Goal: Find specific fact

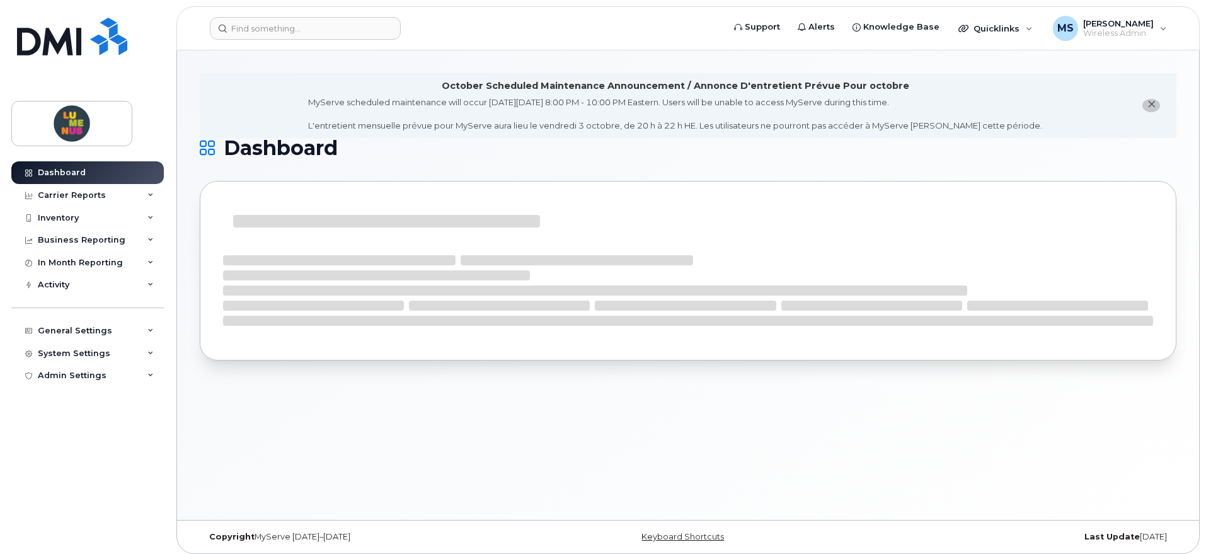
click at [270, 42] on header "Support Alerts Knowledge Base Quicklinks Suspend / Cancel Device Change SIM Car…" at bounding box center [687, 28] width 1023 height 44
click at [281, 35] on input at bounding box center [305, 28] width 191 height 23
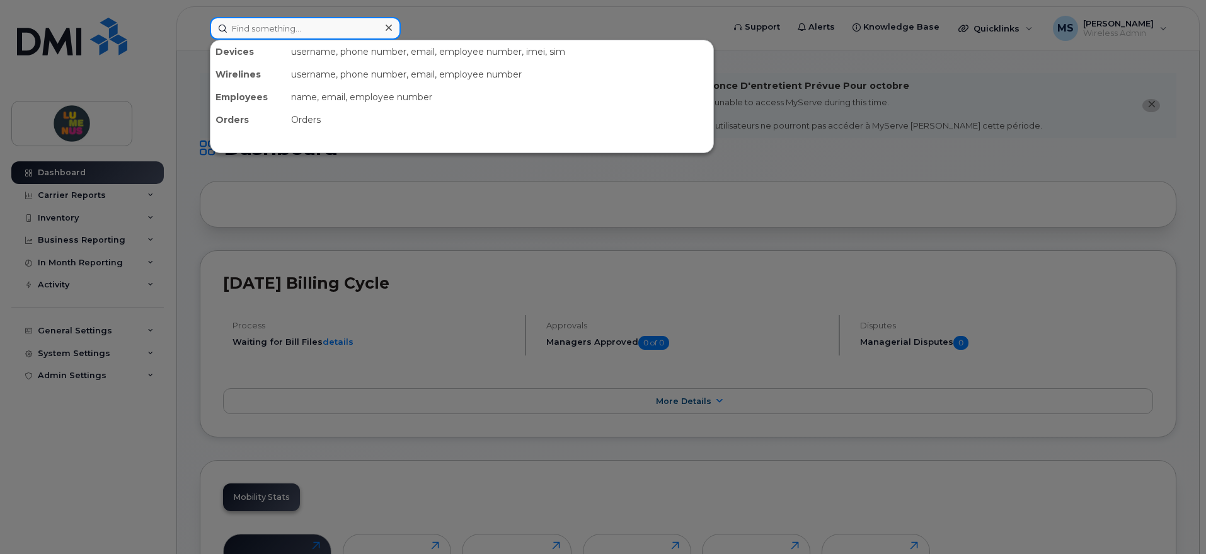
paste input "416-436-2566"
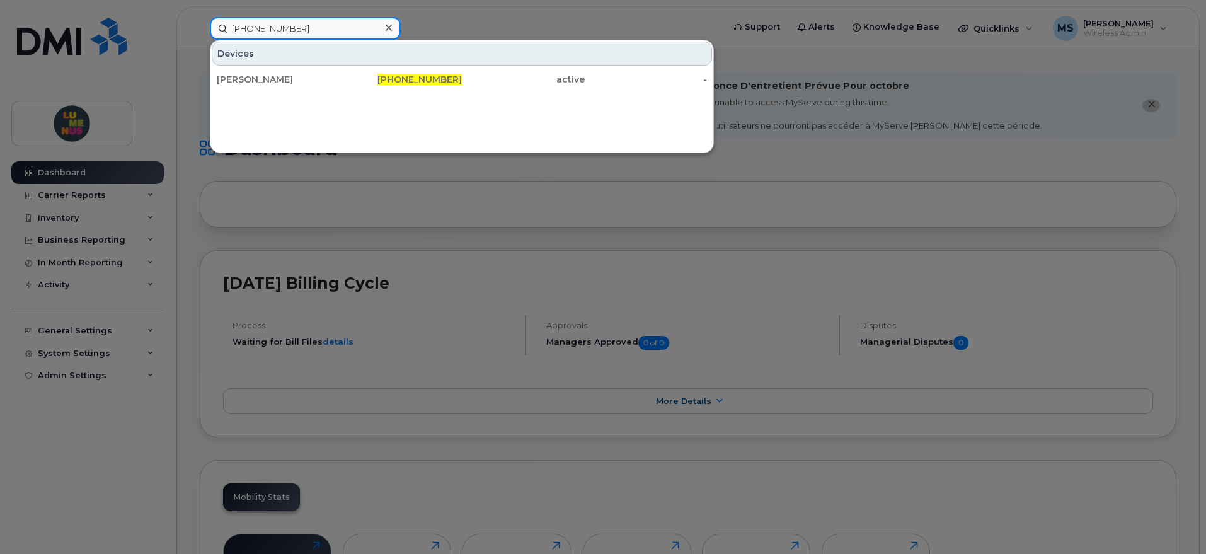
type input "416-436-2566"
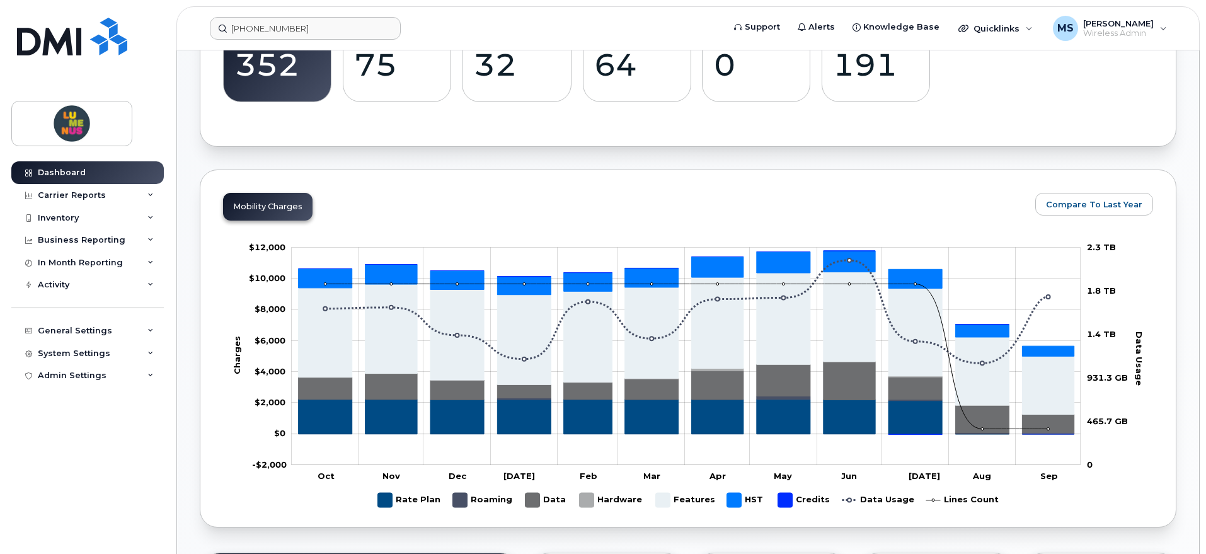
scroll to position [551, 0]
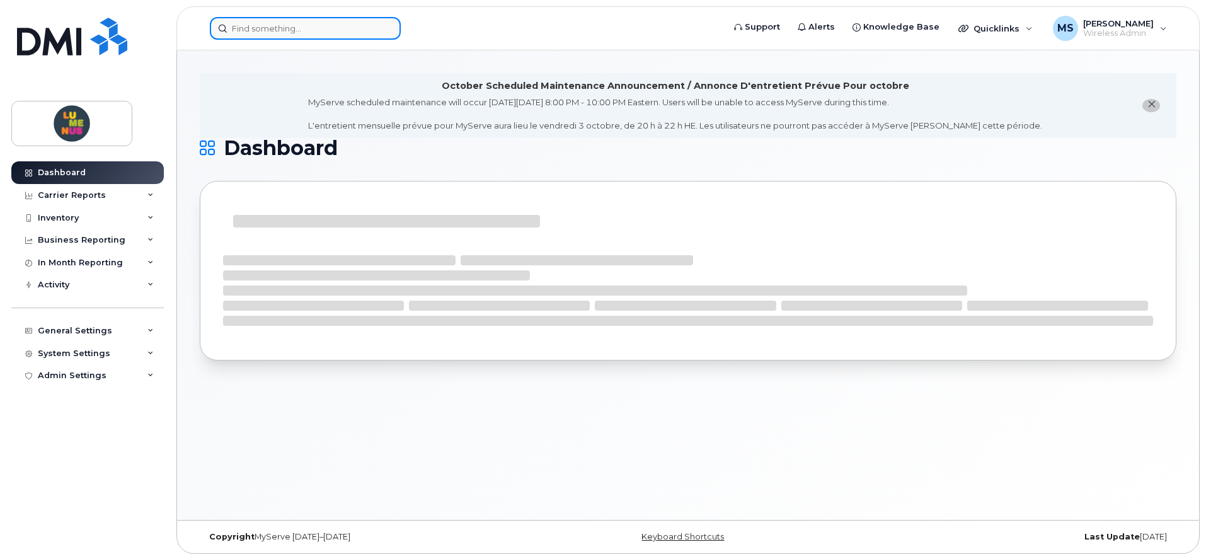
click at [278, 21] on input at bounding box center [305, 28] width 191 height 23
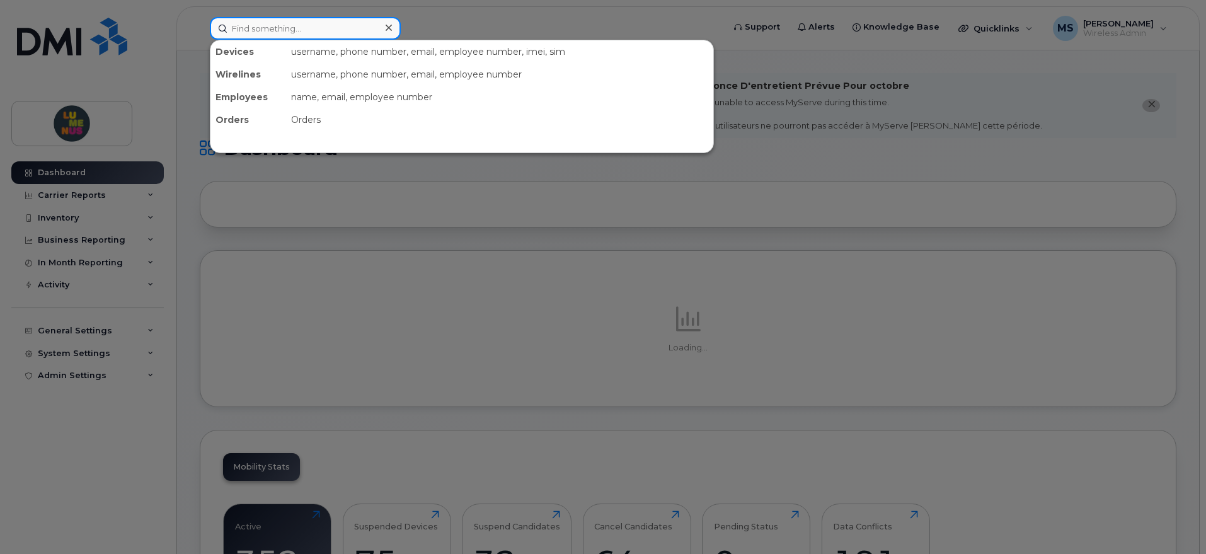
paste input "[PHONE_NUMBER]"
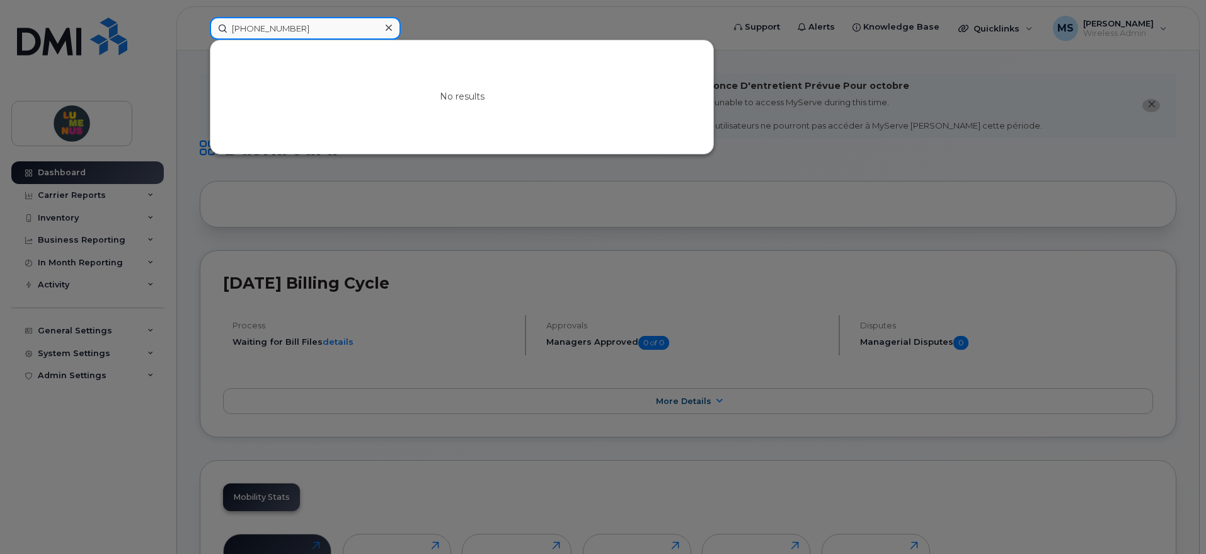
type input "[PHONE_NUMBER]"
